Goal: Check status: Check status

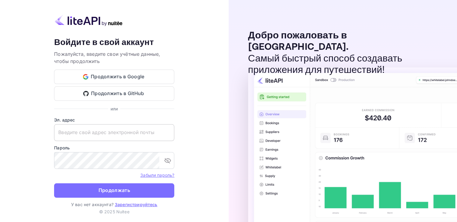
click at [70, 133] on input "text" at bounding box center [114, 132] width 120 height 17
paste input "[EMAIL_ADDRESS][DOMAIN_NAME]"
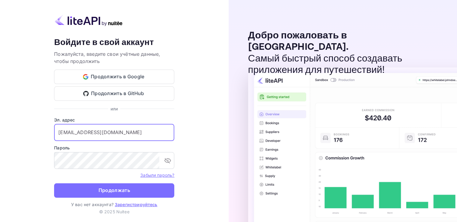
type input "[EMAIL_ADDRESS][DOMAIN_NAME]"
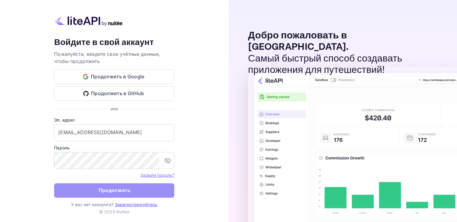
click at [107, 186] on button "Продолжать" at bounding box center [114, 190] width 120 height 14
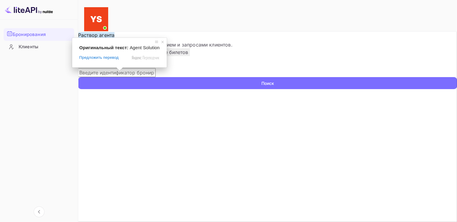
click at [130, 77] on input "text" at bounding box center [116, 72] width 77 height 9
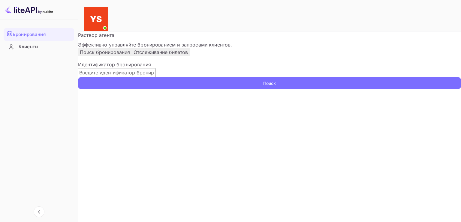
paste input "9763267"
type input "9763267"
click at [415, 89] on button "Поиск" at bounding box center [269, 83] width 383 height 12
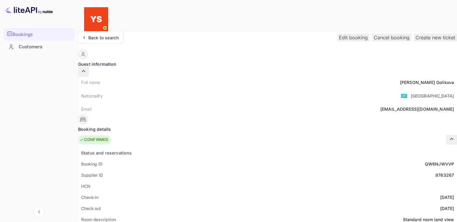
click at [400, 80] on ya-tr-span "[PERSON_NAME]" at bounding box center [417, 82] width 35 height 5
drag, startPoint x: 223, startPoint y: 70, endPoint x: 260, endPoint y: 71, distance: 36.9
click at [260, 77] on div "Full name [PERSON_NAME]" at bounding box center [267, 82] width 379 height 11
copy div "[PERSON_NAME]"
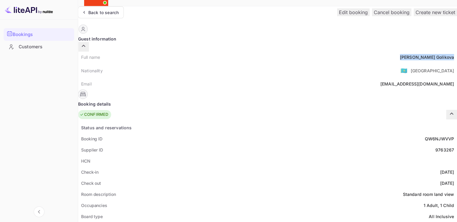
scroll to position [60, 0]
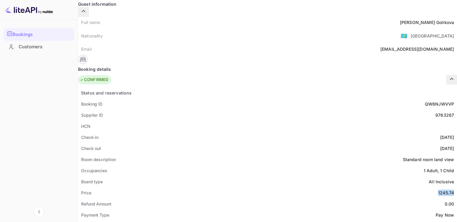
drag, startPoint x: 240, startPoint y: 176, endPoint x: 261, endPoint y: 178, distance: 20.8
click at [261, 187] on div "Price 1245.74" at bounding box center [267, 192] width 379 height 11
copy div "1245.74"
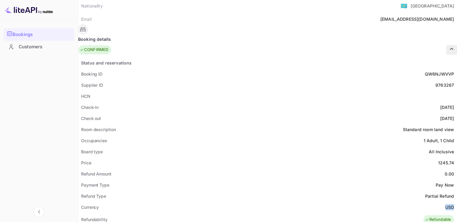
drag, startPoint x: 249, startPoint y: 193, endPoint x: 259, endPoint y: 192, distance: 10.5
click at [259, 202] on div "Currency USD" at bounding box center [267, 207] width 379 height 11
copy ya-tr-span "USD"
